Goal: Navigation & Orientation: Understand site structure

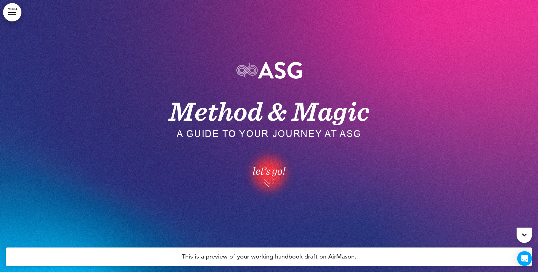
click at [13, 15] on link "MENU" at bounding box center [12, 12] width 18 height 18
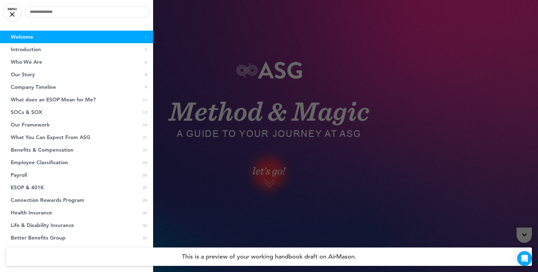
click at [13, 15] on div at bounding box center [12, 14] width 5 height 5
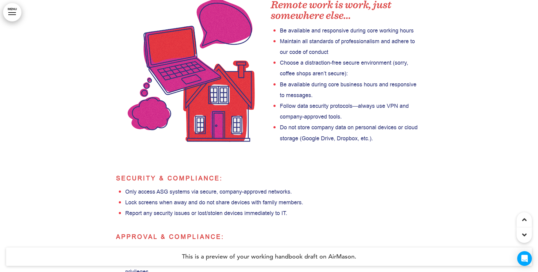
scroll to position [12025, 0]
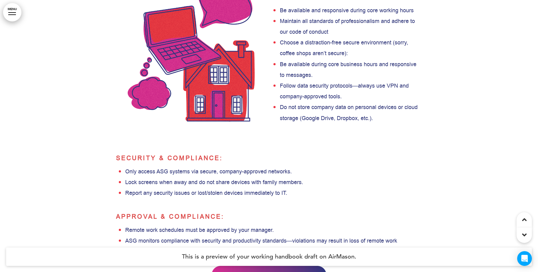
click at [279, 250] on img at bounding box center [268, 275] width 115 height 18
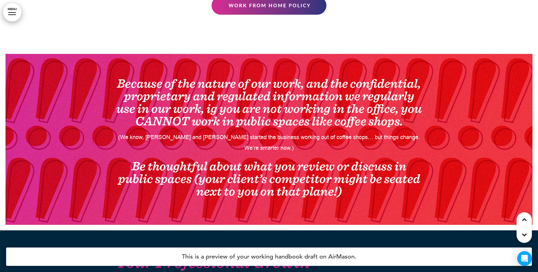
scroll to position [12292, 0]
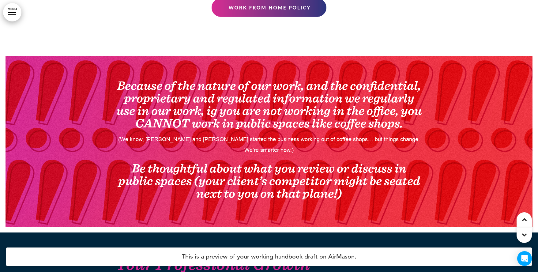
click at [10, 11] on link "MENU" at bounding box center [12, 12] width 18 height 18
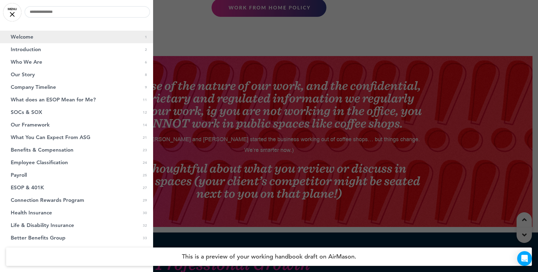
click at [75, 41] on link "Welcome 0 1" at bounding box center [76, 37] width 153 height 13
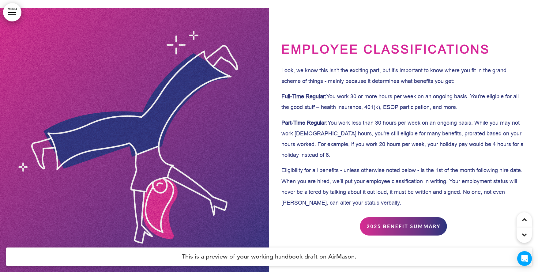
scroll to position [6815, 0]
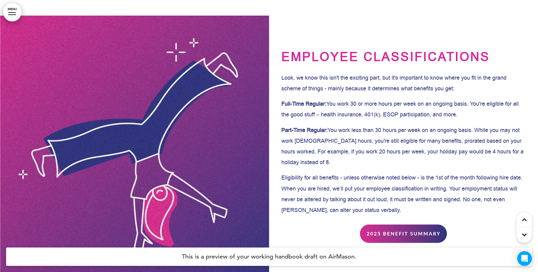
click at [376, 224] on img at bounding box center [403, 233] width 87 height 18
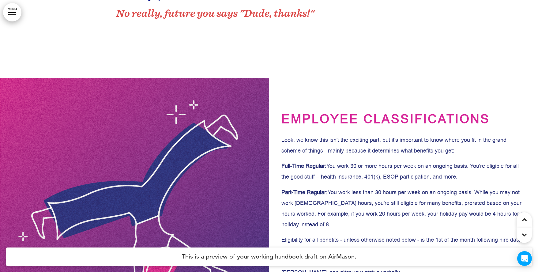
scroll to position [6766, 0]
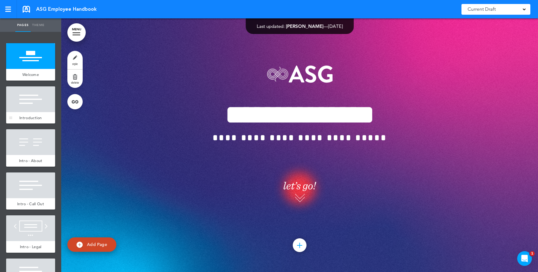
click at [43, 109] on div at bounding box center [30, 99] width 49 height 26
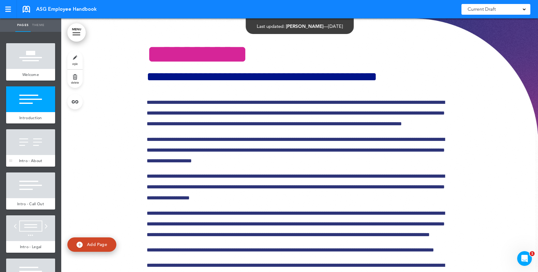
click at [32, 137] on div at bounding box center [30, 142] width 49 height 26
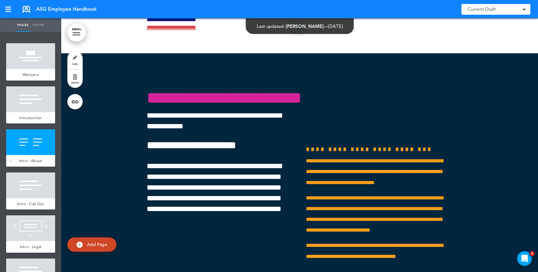
scroll to position [617, 0]
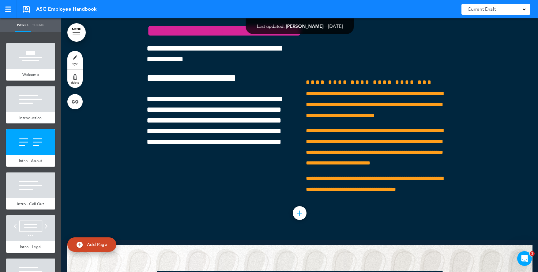
click at [36, 166] on ul "add page Welcome add page Introduction add page Intro - About Payroll" at bounding box center [30, 152] width 61 height 240
click at [32, 179] on div at bounding box center [30, 185] width 49 height 26
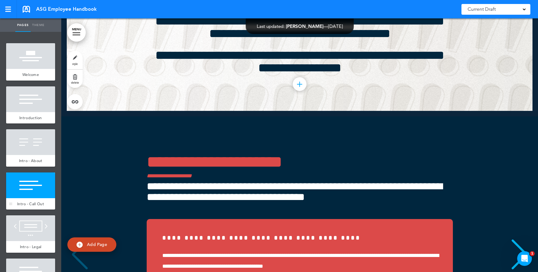
click at [31, 203] on span "Intro - Call Out" at bounding box center [30, 203] width 27 height 5
click at [30, 217] on div at bounding box center [30, 228] width 49 height 26
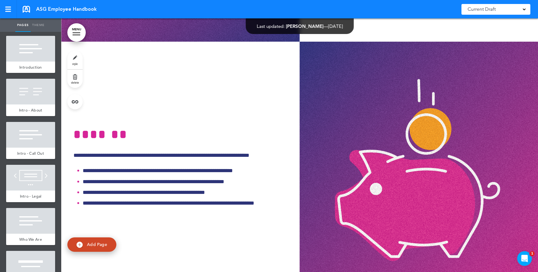
scroll to position [6639, 0]
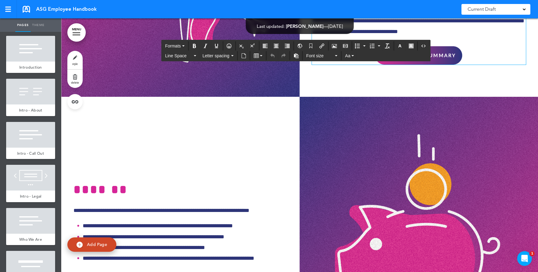
click at [403, 65] on img at bounding box center [418, 55] width 87 height 18
click at [405, 65] on img at bounding box center [418, 55] width 87 height 18
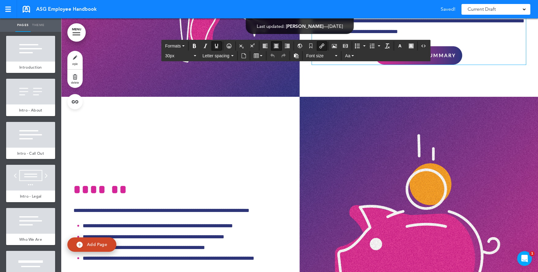
click at [404, 65] on img at bounding box center [418, 55] width 87 height 18
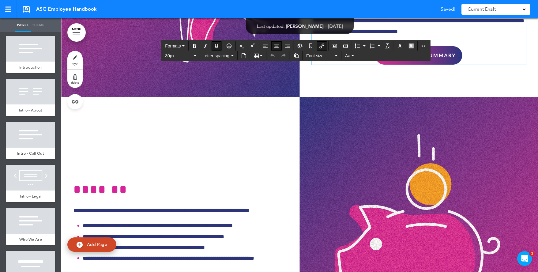
click at [416, 65] on img at bounding box center [418, 55] width 87 height 18
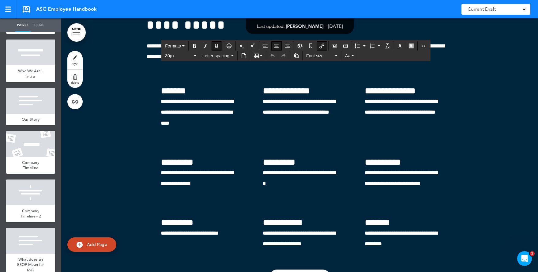
scroll to position [0, 0]
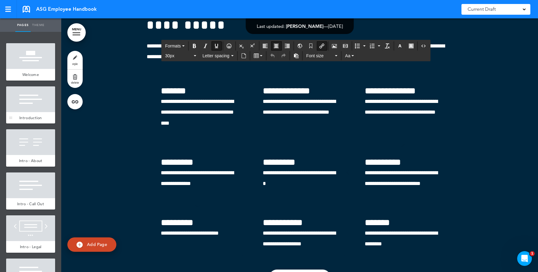
click at [35, 118] on span "Introduction" at bounding box center [30, 117] width 23 height 5
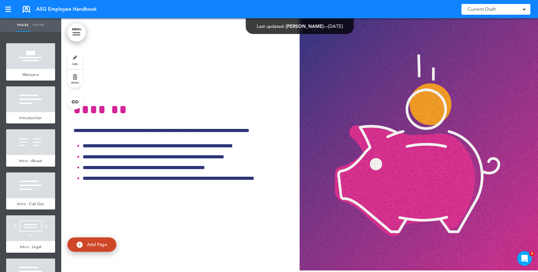
scroll to position [6719, 0]
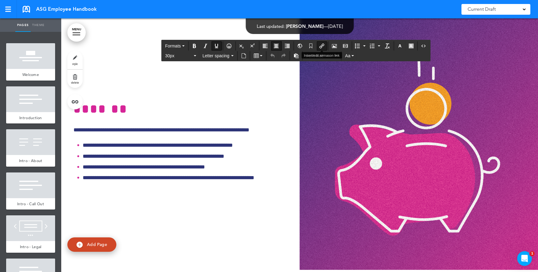
click at [324, 47] on icon "Insert/edit airmason link" at bounding box center [321, 45] width 5 height 5
type input "**********"
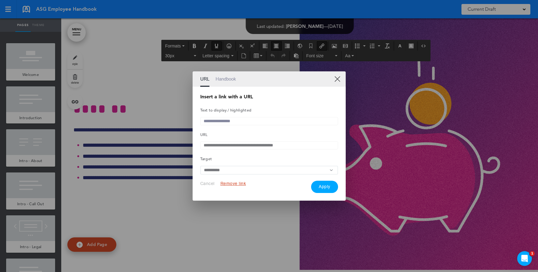
click at [338, 76] on link "XX" at bounding box center [337, 79] width 6 height 6
